Goal: Information Seeking & Learning: Learn about a topic

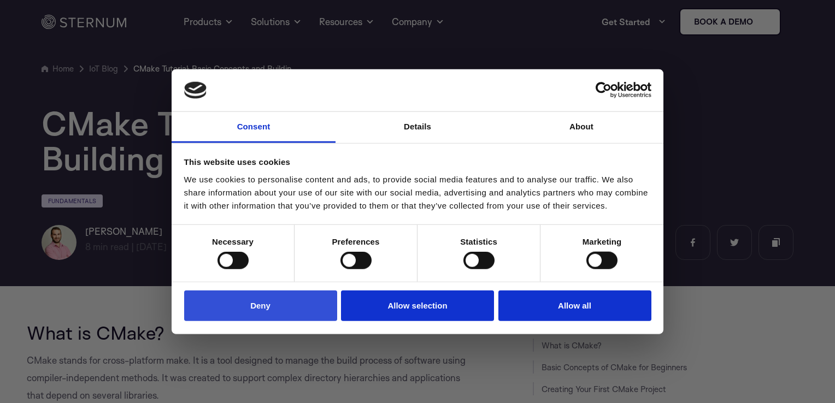
click at [317, 306] on button "Deny" at bounding box center [260, 305] width 153 height 31
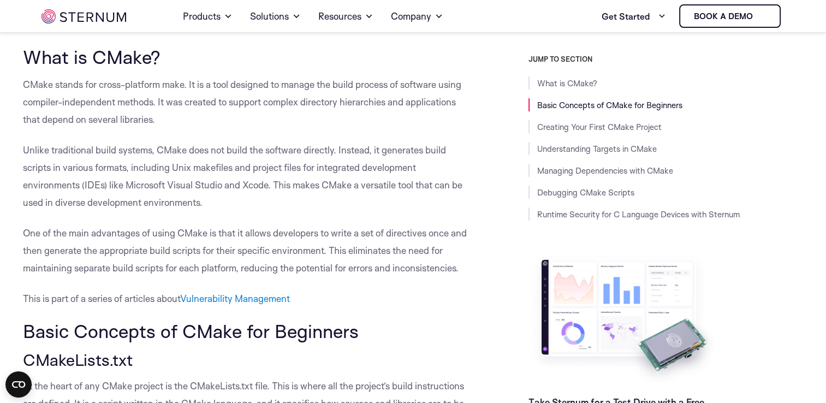
scroll to position [267, 0]
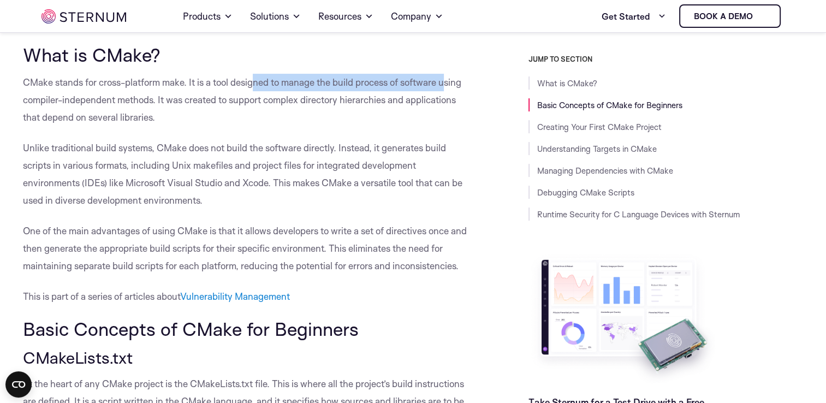
drag, startPoint x: 254, startPoint y: 81, endPoint x: 447, endPoint y: 82, distance: 193.4
click at [447, 82] on p "CMake stands for cross-platform make. It is a tool designed to manage the build…" at bounding box center [248, 100] width 451 height 52
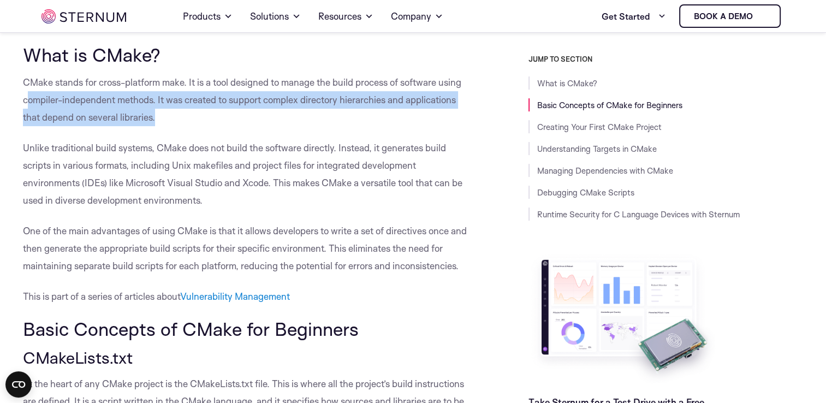
drag, startPoint x: 33, startPoint y: 102, endPoint x: 234, endPoint y: 117, distance: 202.2
click at [234, 117] on p "CMake stands for cross-platform make. It is a tool designed to manage the build…" at bounding box center [248, 100] width 451 height 52
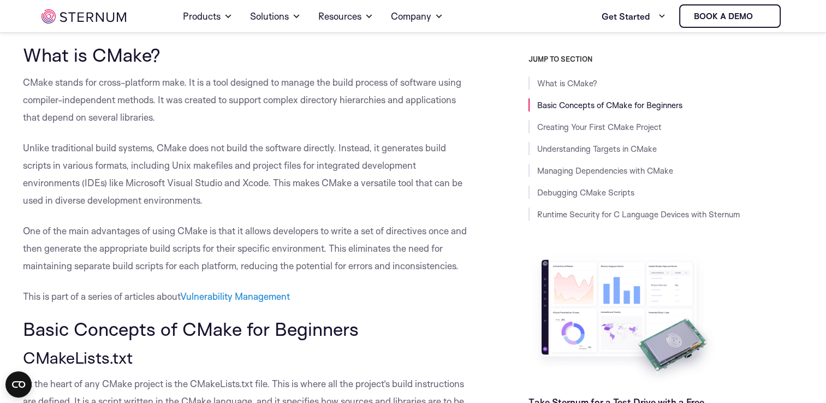
drag, startPoint x: 234, startPoint y: 117, endPoint x: 163, endPoint y: 132, distance: 73.1
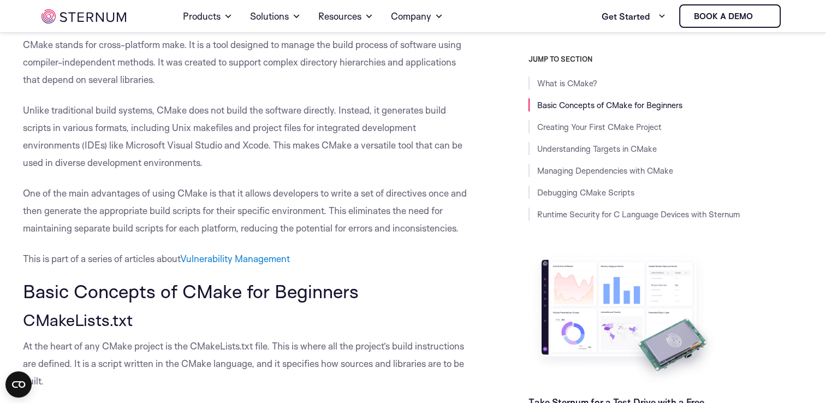
scroll to position [304, 0]
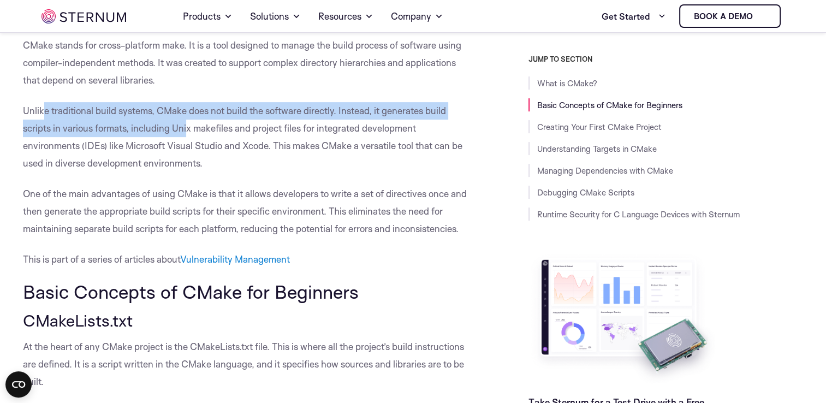
drag, startPoint x: 41, startPoint y: 111, endPoint x: 188, endPoint y: 134, distance: 148.7
click at [188, 134] on p "Unlike traditional build systems, CMake does not build the software directly. I…" at bounding box center [248, 137] width 451 height 70
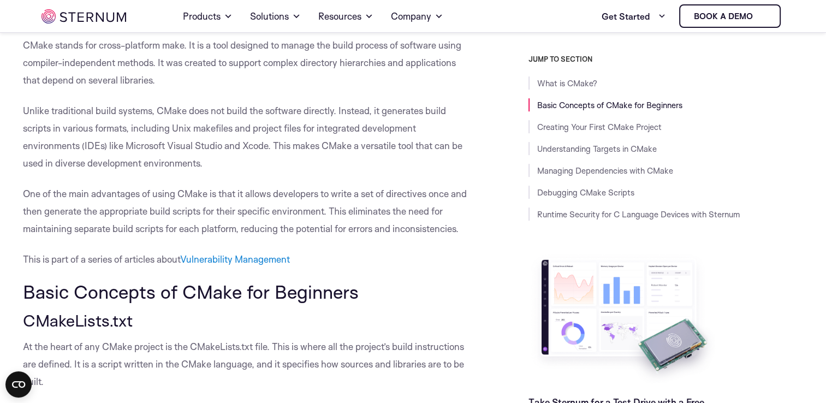
drag, startPoint x: 188, startPoint y: 134, endPoint x: 246, endPoint y: 158, distance: 62.7
click at [246, 158] on p "Unlike traditional build systems, CMake does not build the software directly. I…" at bounding box center [248, 137] width 451 height 70
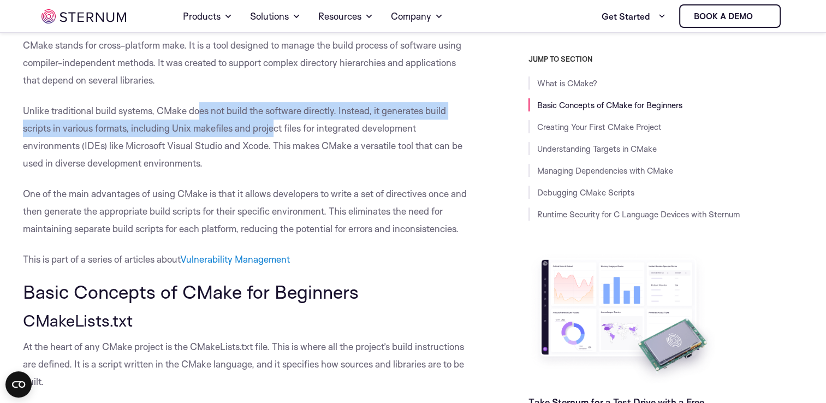
drag, startPoint x: 200, startPoint y: 108, endPoint x: 271, endPoint y: 127, distance: 73.0
click at [271, 127] on p "Unlike traditional build systems, CMake does not build the software directly. I…" at bounding box center [248, 137] width 451 height 70
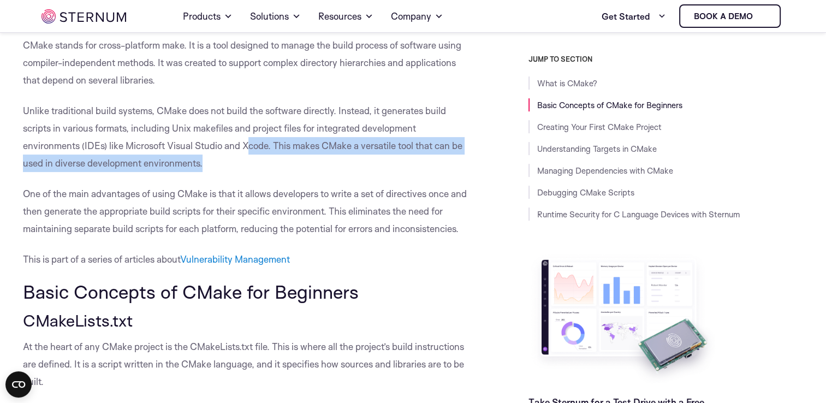
drag, startPoint x: 271, startPoint y: 127, endPoint x: 246, endPoint y: 154, distance: 36.3
click at [246, 154] on p "Unlike traditional build systems, CMake does not build the software directly. I…" at bounding box center [248, 137] width 451 height 70
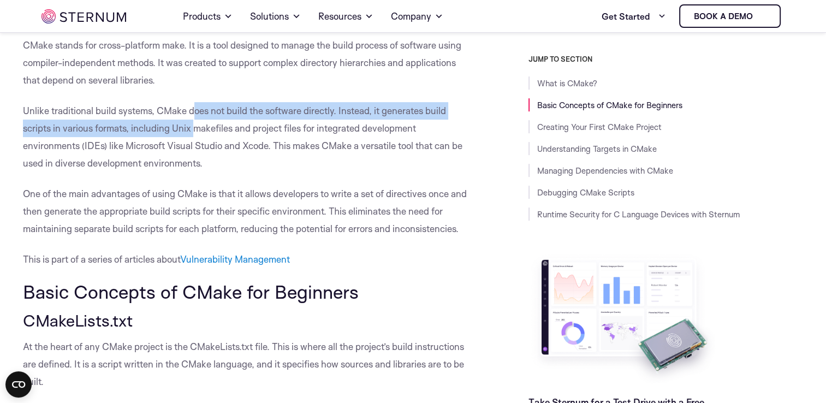
drag, startPoint x: 246, startPoint y: 154, endPoint x: 194, endPoint y: 126, distance: 59.6
click at [194, 126] on p "Unlike traditional build systems, CMake does not build the software directly. I…" at bounding box center [248, 137] width 451 height 70
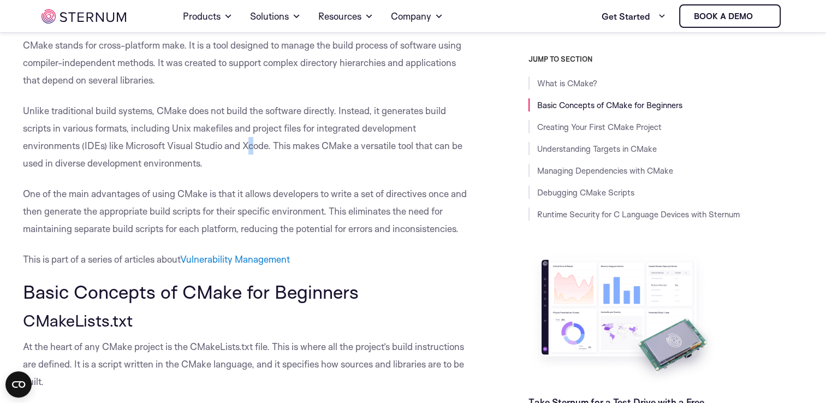
drag, startPoint x: 194, startPoint y: 126, endPoint x: 251, endPoint y: 140, distance: 59.2
click at [251, 140] on p "Unlike traditional build systems, CMake does not build the software directly. I…" at bounding box center [248, 137] width 451 height 70
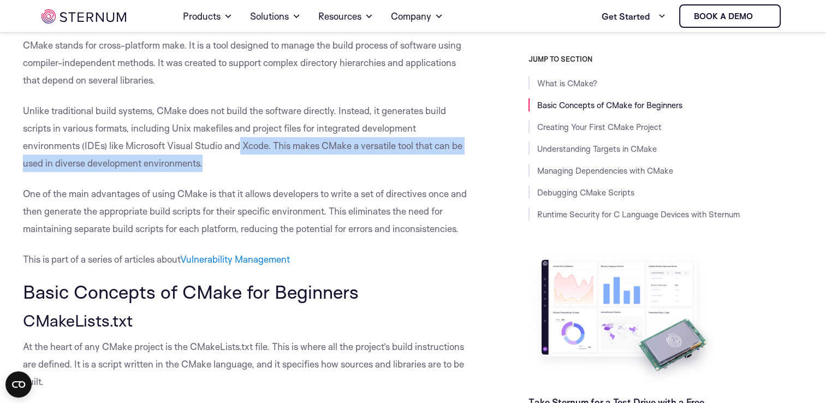
drag, startPoint x: 251, startPoint y: 140, endPoint x: 239, endPoint y: 154, distance: 18.6
click at [239, 154] on p "Unlike traditional build systems, CMake does not build the software directly. I…" at bounding box center [248, 137] width 451 height 70
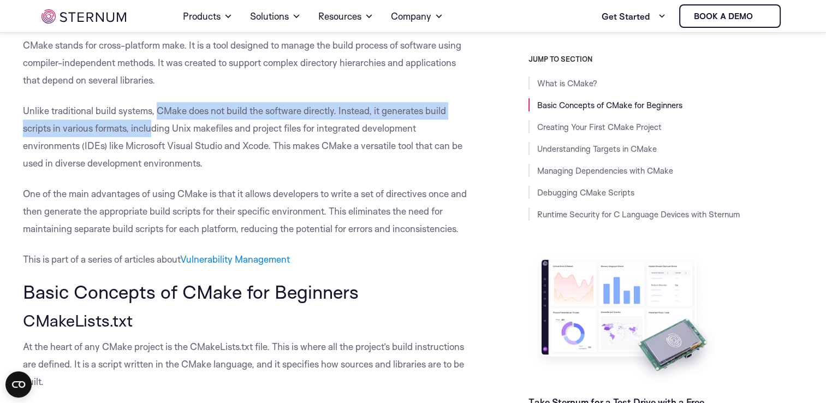
drag, startPoint x: 157, startPoint y: 102, endPoint x: 153, endPoint y: 126, distance: 24.4
click at [153, 126] on p "Unlike traditional build systems, CMake does not build the software directly. I…" at bounding box center [248, 137] width 451 height 70
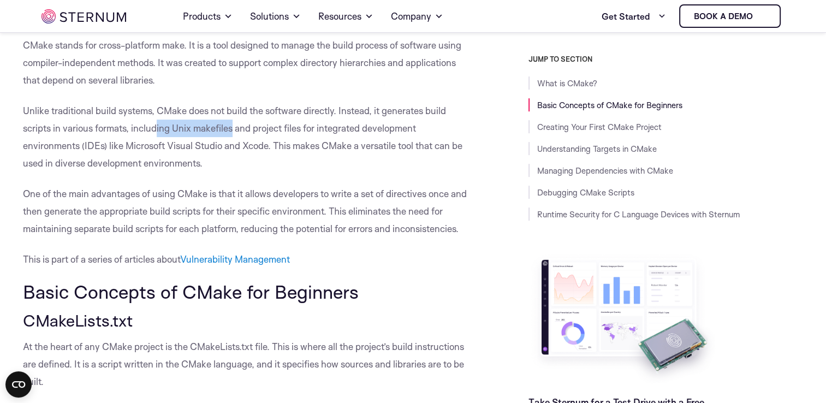
drag, startPoint x: 153, startPoint y: 126, endPoint x: 234, endPoint y: 132, distance: 81.1
click at [234, 132] on p "Unlike traditional build systems, CMake does not build the software directly. I…" at bounding box center [248, 137] width 451 height 70
drag, startPoint x: 234, startPoint y: 132, endPoint x: 263, endPoint y: 160, distance: 40.2
click at [263, 160] on p "Unlike traditional build systems, CMake does not build the software directly. I…" at bounding box center [248, 137] width 451 height 70
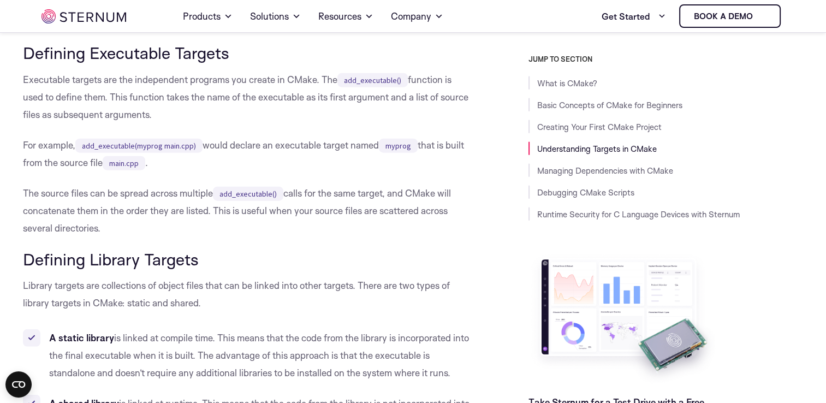
scroll to position [2980, 0]
